Goal: Navigation & Orientation: Find specific page/section

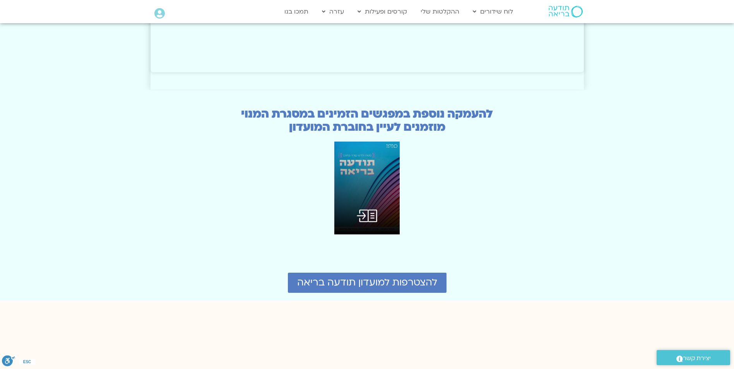
scroll to position [1880, 0]
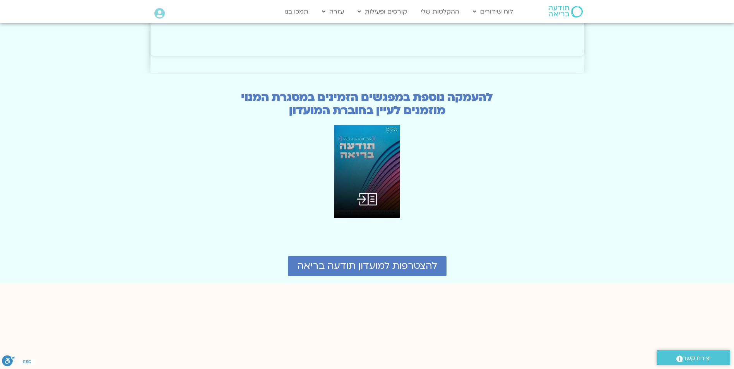
click at [363, 126] on img at bounding box center [367, 171] width 66 height 93
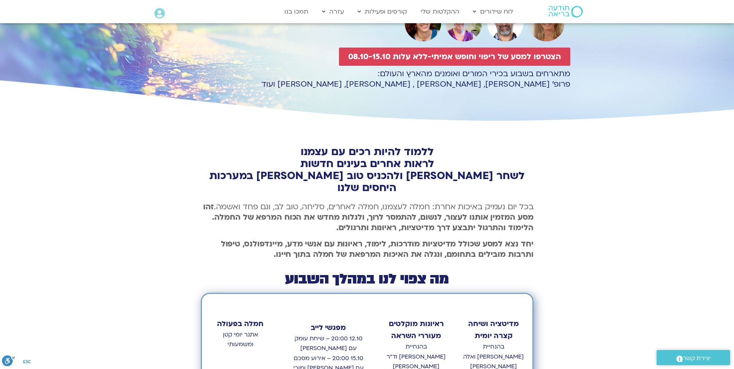
scroll to position [101, 0]
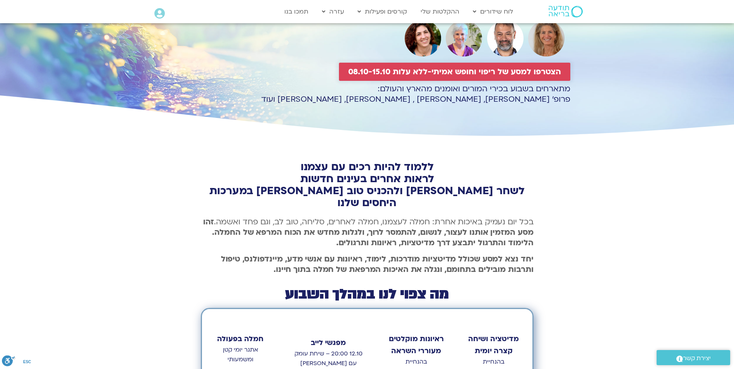
click at [461, 71] on span "הצטרפו למסע של ריפוי וחופש אמיתי-ללא עלות 08.10-15.10" at bounding box center [454, 71] width 213 height 9
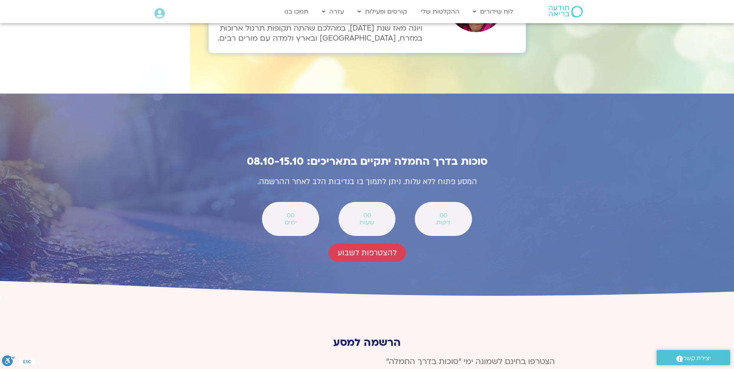
scroll to position [2848, 0]
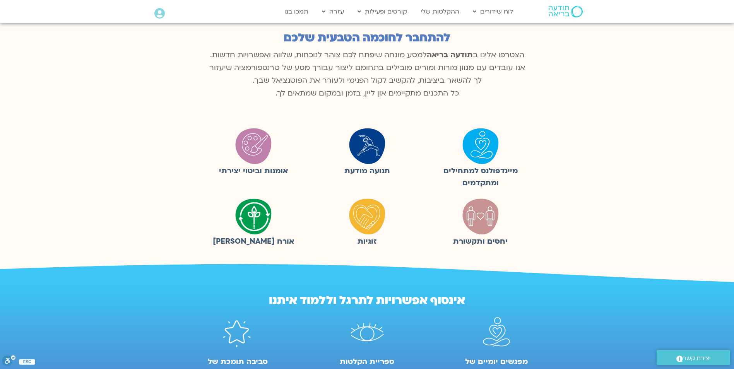
scroll to position [155, 0]
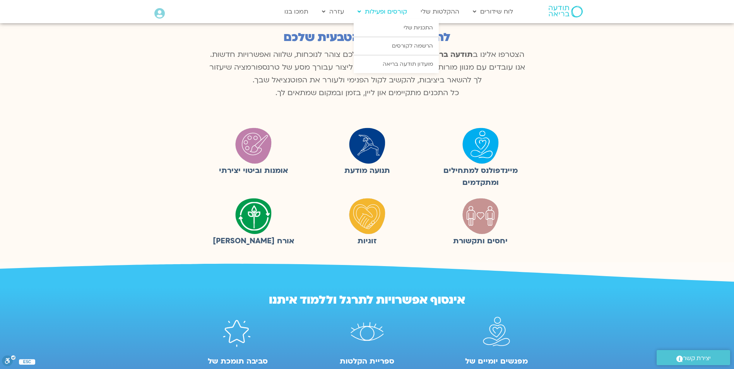
click at [399, 16] on link "קורסים ופעילות" at bounding box center [381, 11] width 57 height 15
click at [407, 30] on link "התכניות שלי" at bounding box center [395, 28] width 85 height 18
click at [414, 29] on link "התכניות שלי" at bounding box center [395, 28] width 85 height 18
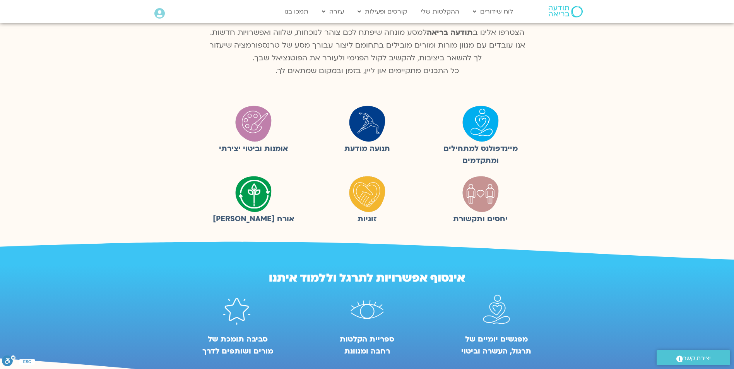
scroll to position [265, 0]
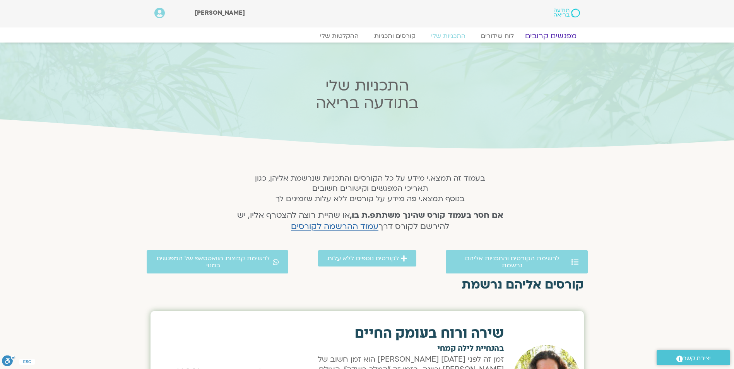
click at [549, 39] on link "מפגשים קרובים" at bounding box center [550, 35] width 70 height 9
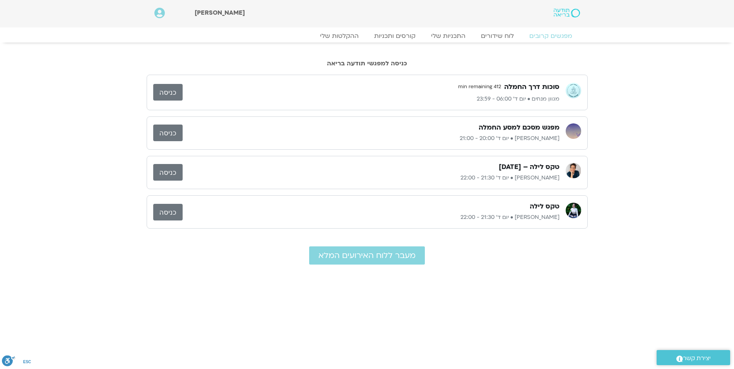
click at [169, 133] on link "כניסה" at bounding box center [167, 133] width 29 height 17
